Goal: Participate in discussion: Share content

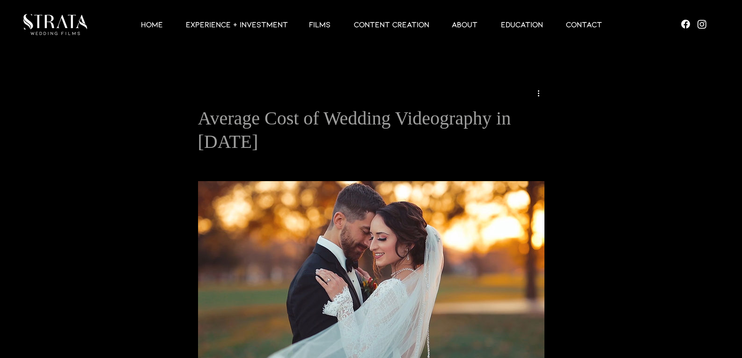
scroll to position [328, 0]
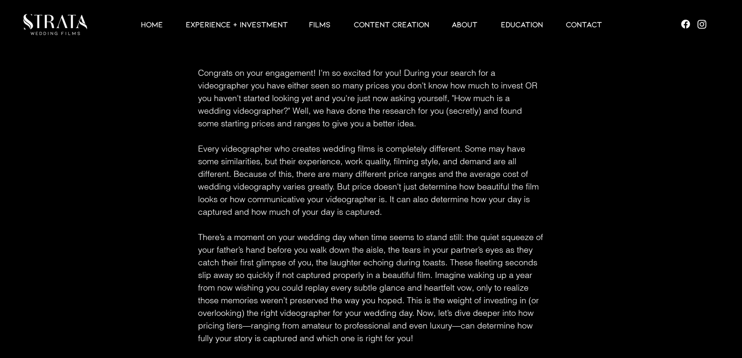
click at [482, 155] on span "Every videographer who creates wedding films is completely different. Some may …" at bounding box center [371, 180] width 347 height 76
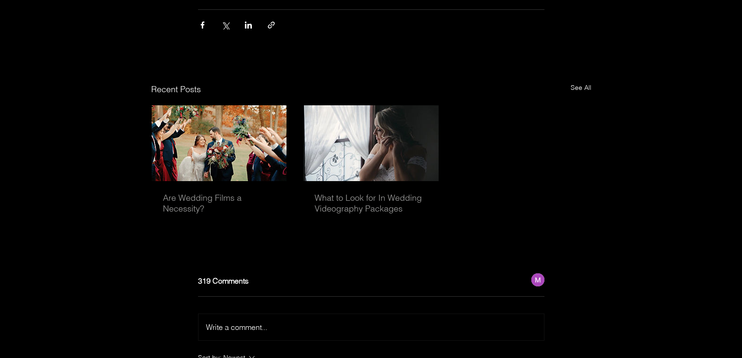
scroll to position [3078, 0]
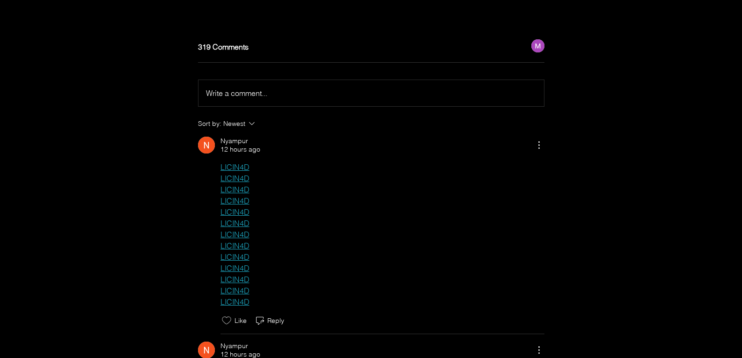
click at [251, 89] on span "Write a comment..." at bounding box center [236, 93] width 61 height 9
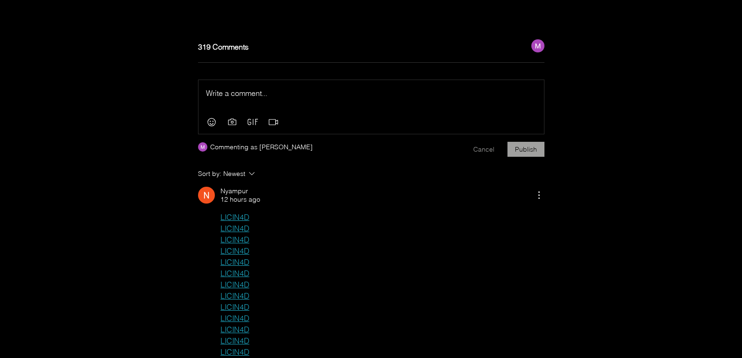
click at [246, 88] on p "Rich Text Editor" at bounding box center [371, 93] width 331 height 11
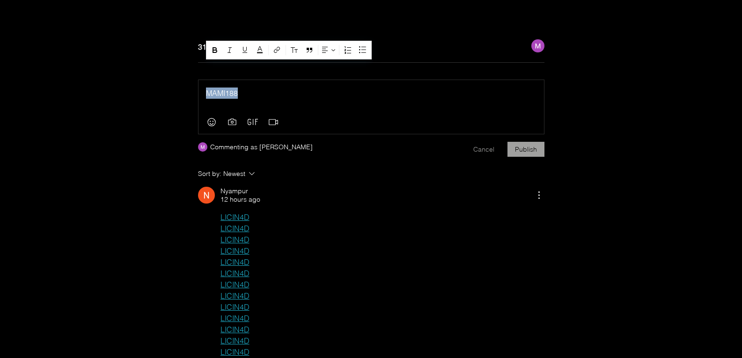
drag, startPoint x: 276, startPoint y: 69, endPoint x: 42, endPoint y: 69, distance: 234.1
click at [273, 51] on div "button" at bounding box center [277, 49] width 9 height 9
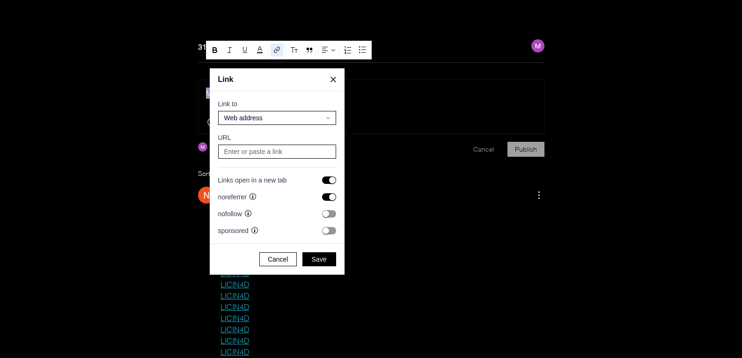
scroll to position [1868, 1789]
click at [277, 148] on input at bounding box center [276, 151] width 111 height 13
paste input "[URL][DOMAIN_NAME]"
type input "[URL][DOMAIN_NAME]"
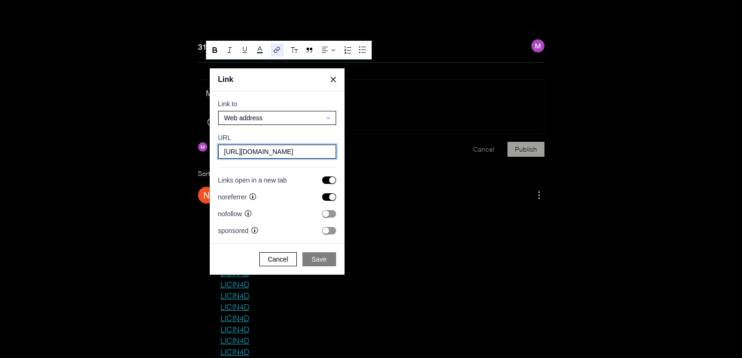
click at [322, 262] on span "Save" at bounding box center [319, 259] width 15 height 8
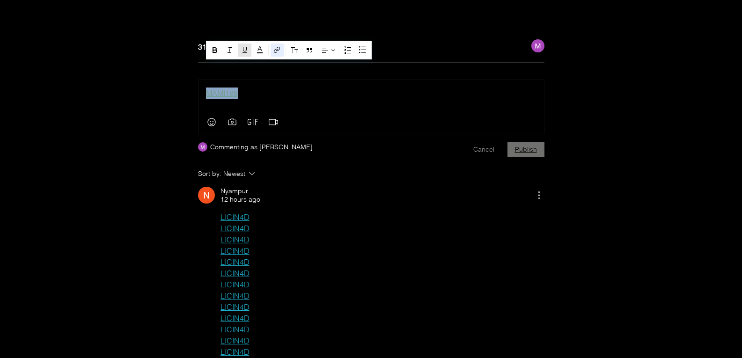
click at [527, 142] on button "Publish" at bounding box center [526, 149] width 37 height 15
